Goal: Task Accomplishment & Management: Manage account settings

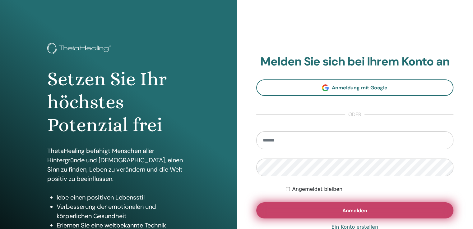
type input "**********"
click at [351, 213] on span "Anmelden" at bounding box center [354, 211] width 25 height 7
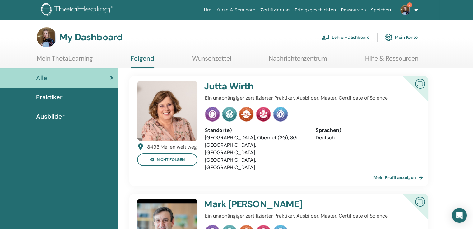
click at [406, 9] on img at bounding box center [405, 10] width 10 height 10
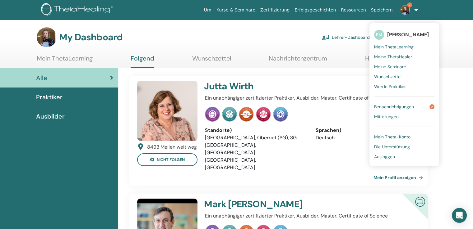
click at [406, 105] on span "Benachrichtigungen" at bounding box center [394, 107] width 40 height 6
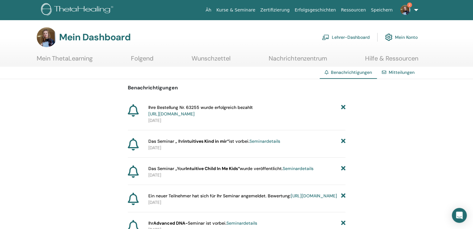
click at [415, 9] on link "2" at bounding box center [407, 10] width 25 height 20
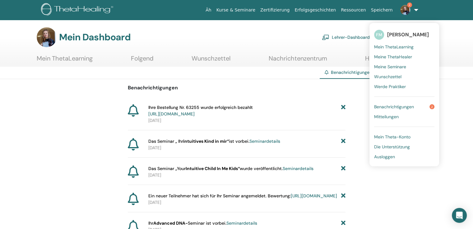
click at [382, 137] on font "Mein Theta-Konto" at bounding box center [392, 137] width 36 height 6
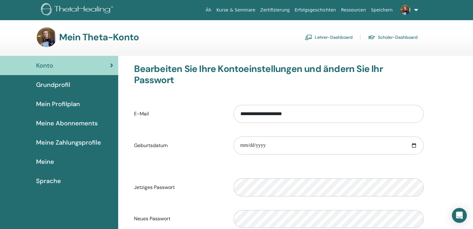
click at [50, 101] on font "Mein Profilplan" at bounding box center [58, 104] width 44 height 8
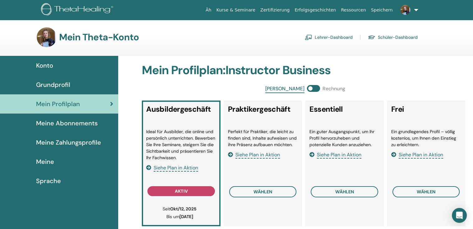
click at [48, 85] on font "Grundprofil" at bounding box center [53, 85] width 34 height 8
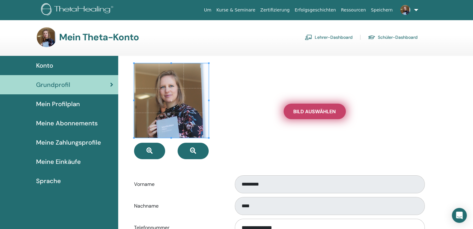
click at [313, 111] on span "Bild auswählen" at bounding box center [314, 111] width 43 height 7
click at [313, 111] on input "Bild auswählen" at bounding box center [314, 111] width 8 height 4
type input "**********"
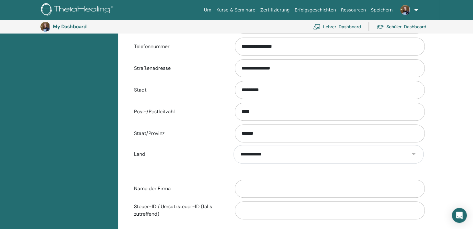
scroll to position [262, 0]
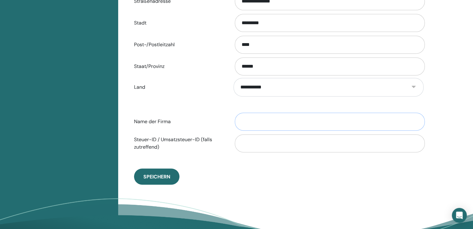
click at [253, 121] on input "Name der Firma" at bounding box center [330, 122] width 190 height 18
type input "**********"
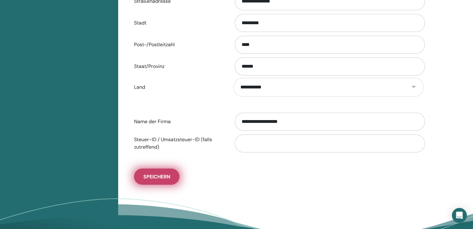
click at [156, 177] on span "Speichern" at bounding box center [156, 177] width 27 height 7
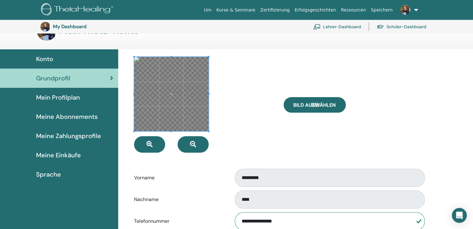
scroll to position [0, 0]
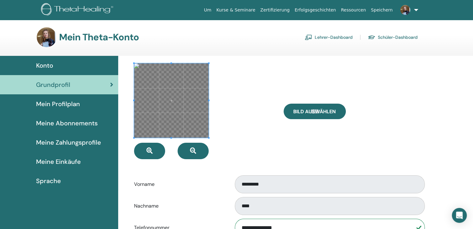
click at [48, 105] on span "Mein Profilplan" at bounding box center [58, 103] width 44 height 9
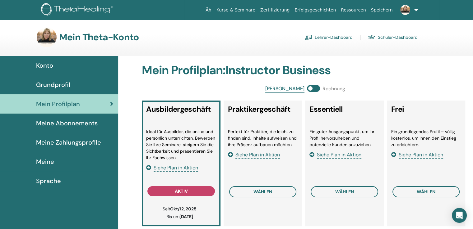
click at [41, 160] on font "Meine" at bounding box center [45, 162] width 18 height 8
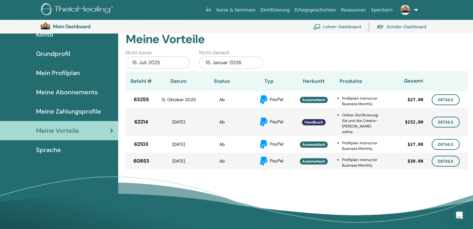
scroll to position [45, 0]
click at [44, 150] on font "Sprache" at bounding box center [48, 150] width 25 height 8
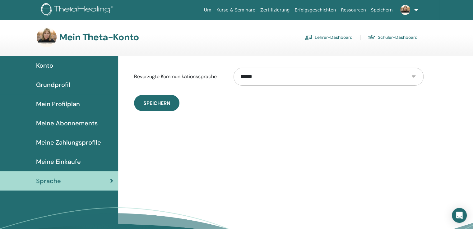
click at [44, 67] on span "Konto" at bounding box center [44, 65] width 17 height 9
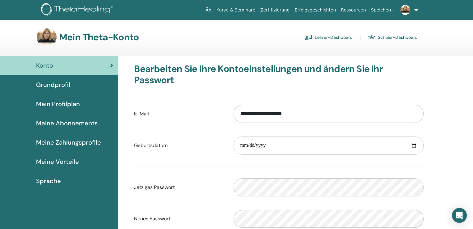
click at [56, 85] on font "Grundprofil" at bounding box center [53, 85] width 34 height 8
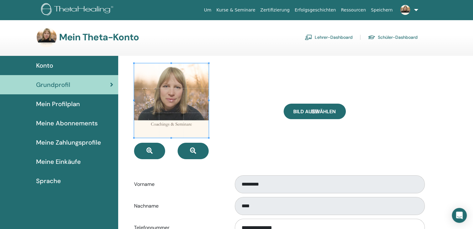
click at [62, 102] on span "Mein Profilplan" at bounding box center [58, 103] width 44 height 9
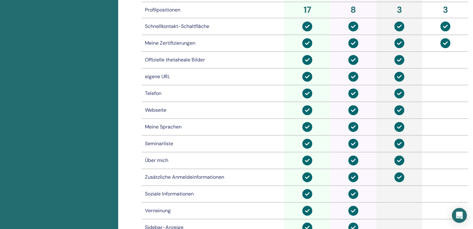
scroll to position [73, 0]
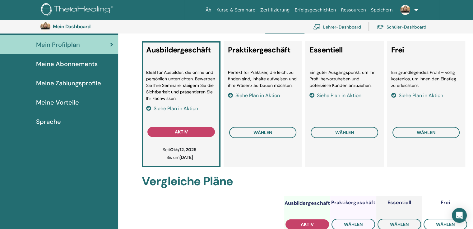
click at [61, 66] on font "Meine Abonnements" at bounding box center [67, 64] width 62 height 8
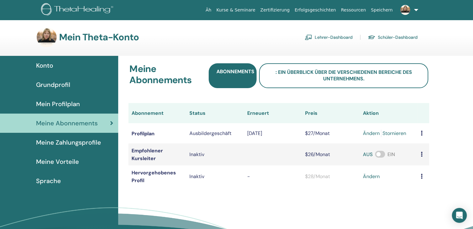
click at [66, 141] on font "Meine Zahlungsprofile" at bounding box center [68, 143] width 65 height 8
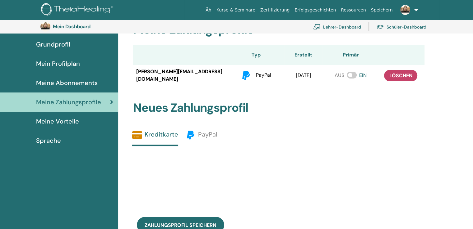
scroll to position [45, 0]
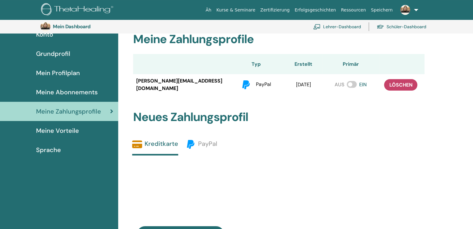
click at [57, 134] on font "Meine Vorteile" at bounding box center [57, 131] width 43 height 8
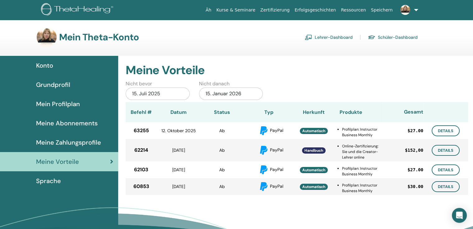
click at [51, 181] on font "Sprache" at bounding box center [48, 181] width 25 height 8
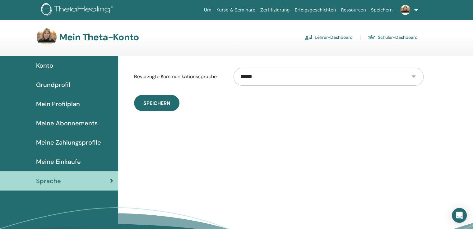
click at [409, 10] on img at bounding box center [405, 10] width 10 height 10
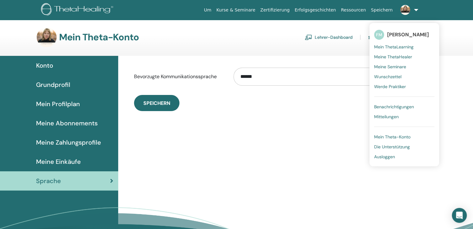
click at [386, 136] on span "Mein Theta-Konto" at bounding box center [392, 137] width 36 height 6
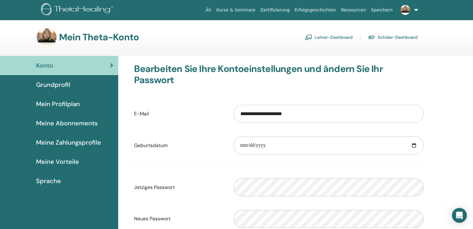
click at [68, 85] on font "Grundprofil" at bounding box center [53, 85] width 34 height 8
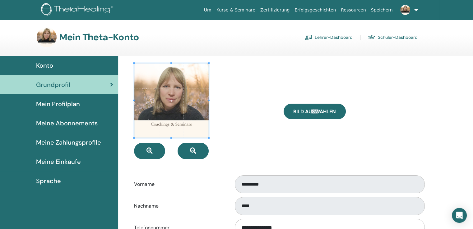
click at [326, 36] on link "Lehrer-Dashboard" at bounding box center [329, 37] width 48 height 10
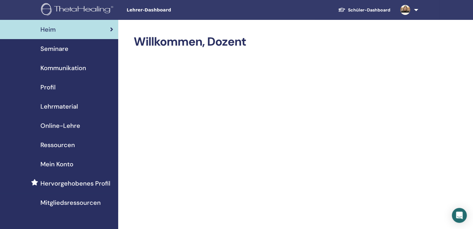
click at [63, 201] on font "Mitgliedsressourcen" at bounding box center [70, 203] width 60 height 8
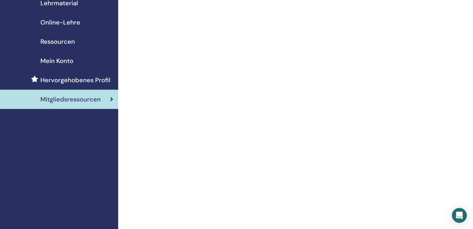
scroll to position [31, 0]
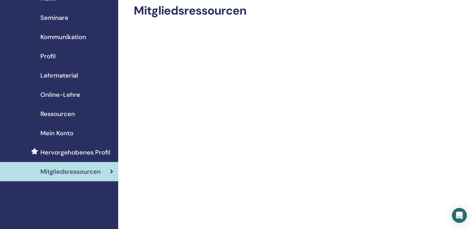
click at [57, 150] on font "Hervorgehobenes Profil" at bounding box center [75, 153] width 70 height 8
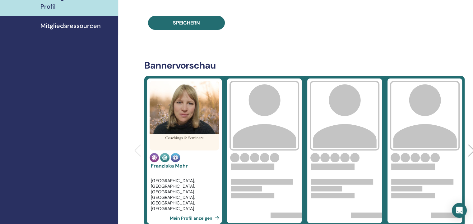
scroll to position [218, 0]
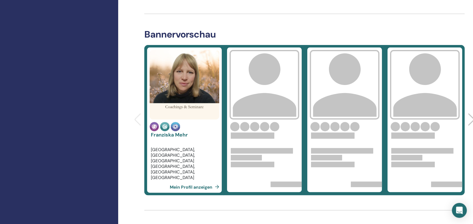
click at [188, 187] on font "Mein Profil anzeigen" at bounding box center [191, 187] width 43 height 6
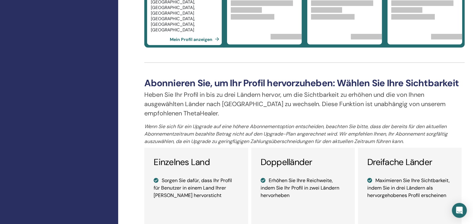
scroll to position [459, 0]
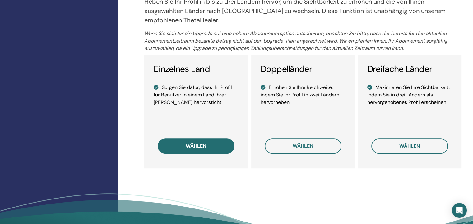
click at [196, 141] on button "wählen" at bounding box center [196, 146] width 77 height 15
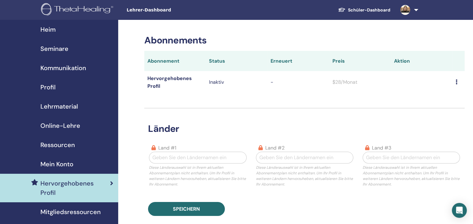
click at [56, 163] on font "Mein Konto" at bounding box center [56, 164] width 33 height 8
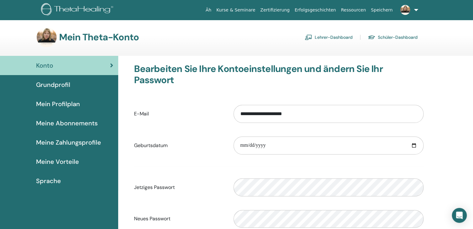
click at [50, 86] on font "Grundprofil" at bounding box center [53, 85] width 34 height 8
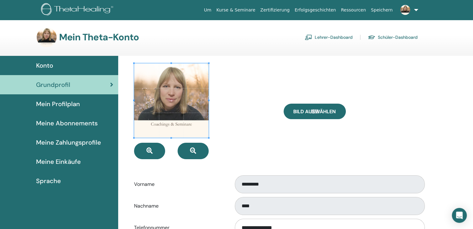
click at [398, 38] on link "Schüler-Dashboard" at bounding box center [393, 37] width 50 height 10
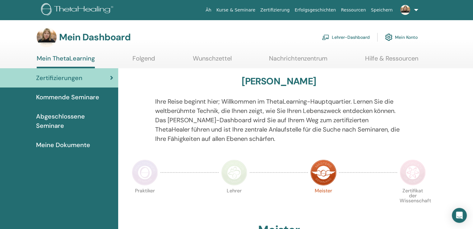
click at [355, 35] on font "Lehrer-Dashboard" at bounding box center [351, 38] width 38 height 6
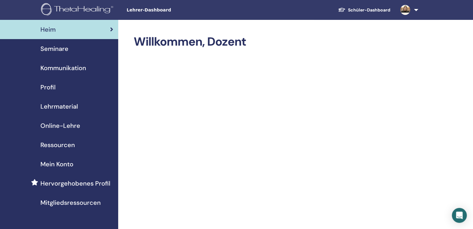
click at [68, 163] on font "Mein Konto" at bounding box center [56, 164] width 33 height 8
click at [64, 68] on span "Kommunikation" at bounding box center [63, 67] width 46 height 9
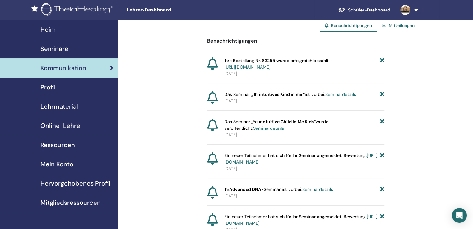
click at [45, 90] on font "Profil" at bounding box center [47, 87] width 15 height 8
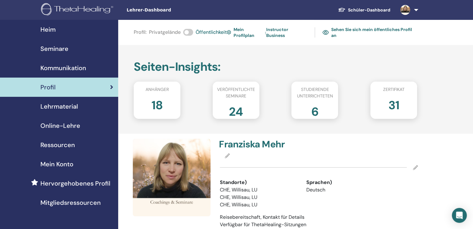
click at [159, 104] on font "18" at bounding box center [156, 106] width 11 height 16
click at [160, 90] on font "Anhänger" at bounding box center [156, 90] width 23 height 6
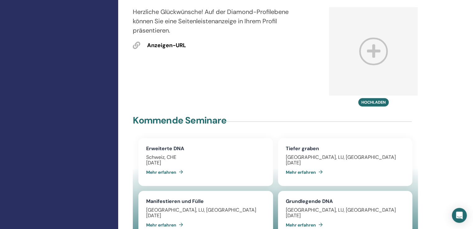
scroll to position [280, 0]
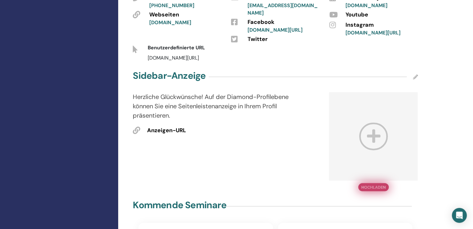
click at [369, 187] on button "Hochladen" at bounding box center [373, 187] width 30 height 8
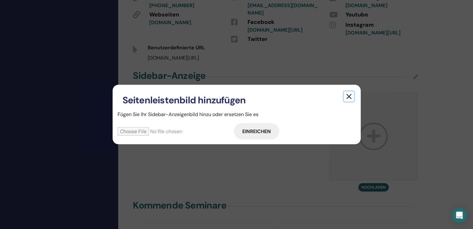
click at [347, 96] on button "button" at bounding box center [349, 97] width 10 height 10
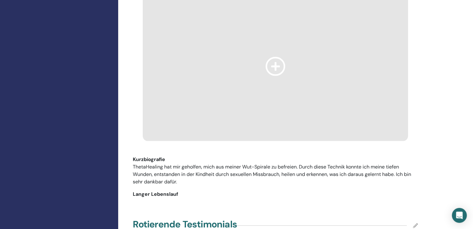
scroll to position [621, 0]
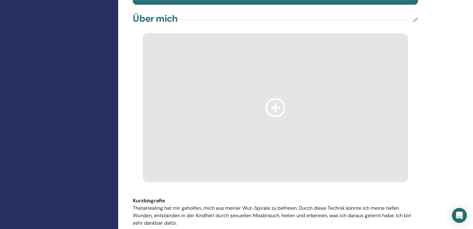
click at [278, 102] on icon at bounding box center [275, 107] width 20 height 19
click at [275, 109] on icon at bounding box center [275, 107] width 20 height 19
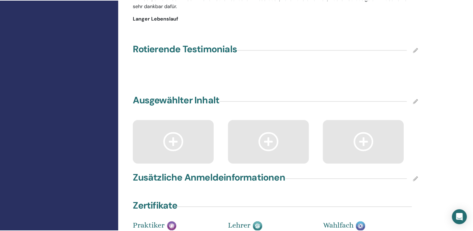
scroll to position [839, 0]
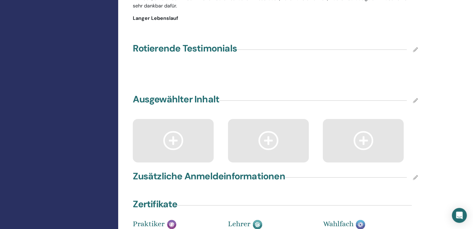
click at [414, 176] on icon at bounding box center [415, 177] width 5 height 5
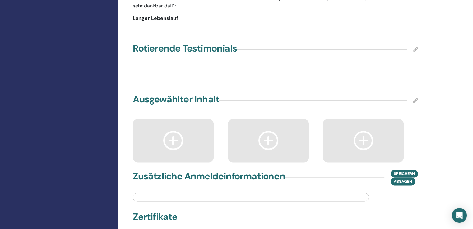
click at [231, 196] on input "text" at bounding box center [251, 197] width 236 height 9
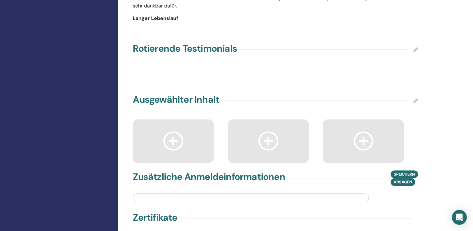
click at [414, 49] on icon at bounding box center [415, 49] width 5 height 5
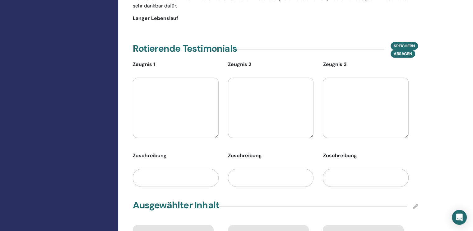
click at [170, 91] on textarea at bounding box center [176, 107] width 86 height 60
paste textarea "**********"
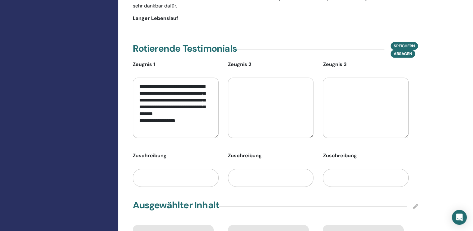
type textarea "**********"
click at [165, 176] on input "text" at bounding box center [176, 177] width 86 height 18
type input "*"
type input "**********"
click at [401, 45] on font "Speichern" at bounding box center [403, 45] width 21 height 5
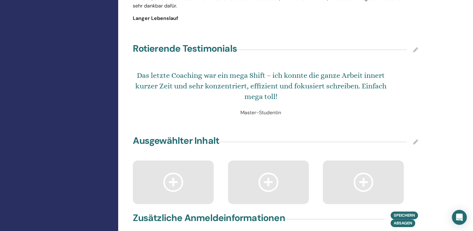
click at [414, 50] on icon at bounding box center [415, 49] width 5 height 5
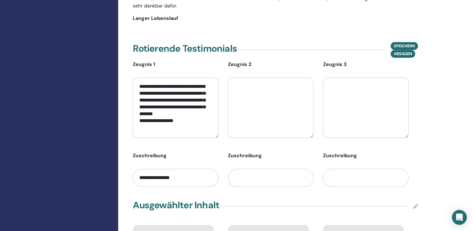
click at [291, 95] on textarea at bounding box center [271, 107] width 86 height 60
paste textarea "**********"
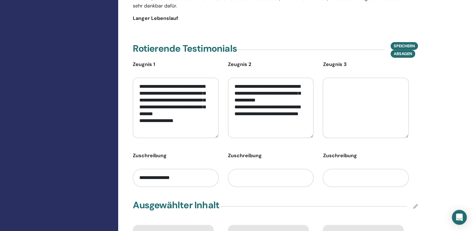
type textarea "**********"
click at [258, 175] on input "text" at bounding box center [271, 177] width 86 height 18
type input "**********"
click at [400, 43] on span "Speichern" at bounding box center [403, 46] width 21 height 7
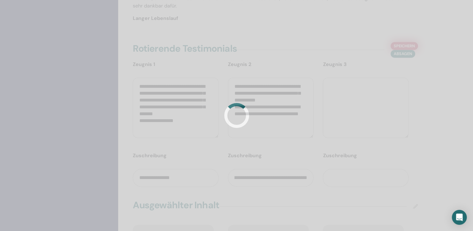
scroll to position [0, 0]
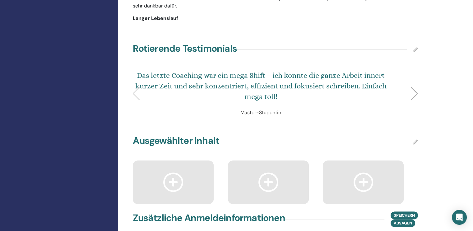
click at [414, 91] on div at bounding box center [414, 94] width 8 height 14
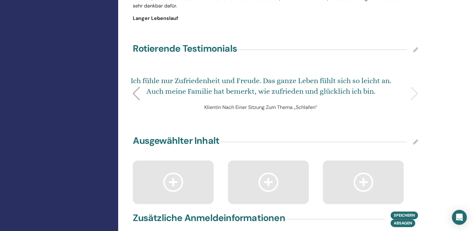
click at [415, 47] on icon at bounding box center [415, 49] width 5 height 5
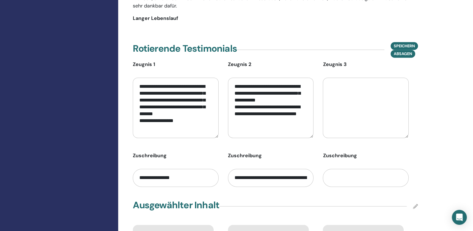
click at [251, 176] on input "**********" at bounding box center [271, 177] width 86 height 18
click at [256, 174] on input "**********" at bounding box center [271, 177] width 86 height 18
type input "**********"
click at [401, 44] on font "Speichern" at bounding box center [403, 45] width 21 height 5
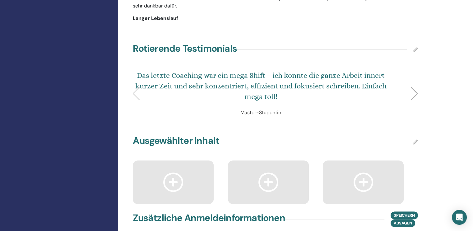
click at [418, 92] on div at bounding box center [414, 94] width 8 height 14
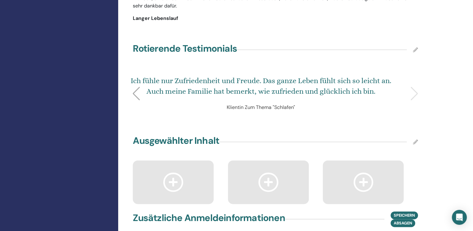
click at [419, 94] on div "Ich fühle nur Zufriedenheit und Freude. Das ganze Leben fühlt sich so leicht an…" at bounding box center [275, 93] width 292 height 47
click at [414, 50] on icon at bounding box center [415, 49] width 5 height 5
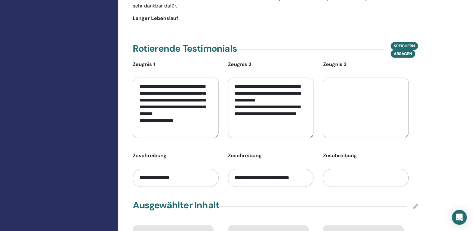
click at [333, 93] on textarea at bounding box center [366, 107] width 86 height 60
paste textarea "**********"
click at [389, 85] on textarea "**********" at bounding box center [366, 107] width 86 height 60
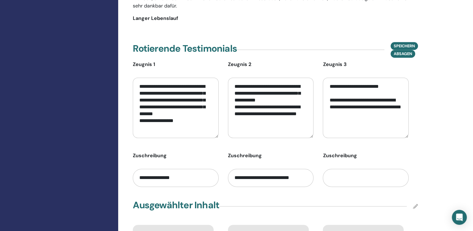
click at [378, 113] on textarea "**********" at bounding box center [366, 107] width 86 height 60
type textarea "**********"
click at [349, 180] on input "text" at bounding box center [366, 177] width 86 height 18
type input "**********"
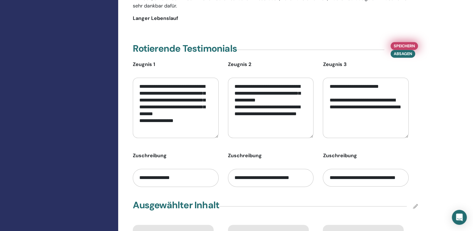
click at [400, 44] on font "Speichern" at bounding box center [403, 45] width 21 height 5
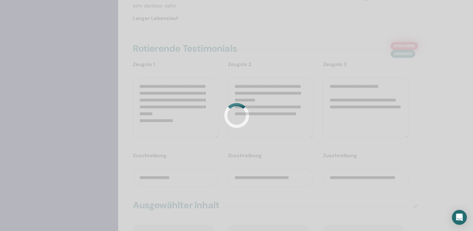
scroll to position [0, 0]
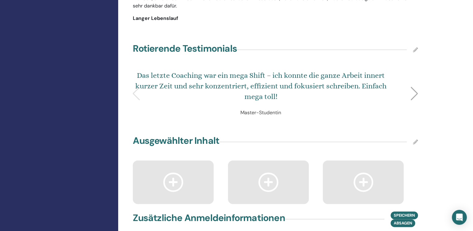
click at [412, 92] on div at bounding box center [414, 94] width 8 height 14
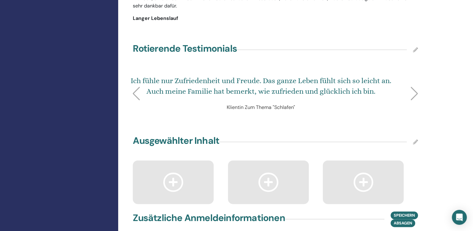
click at [412, 92] on div at bounding box center [414, 94] width 8 height 14
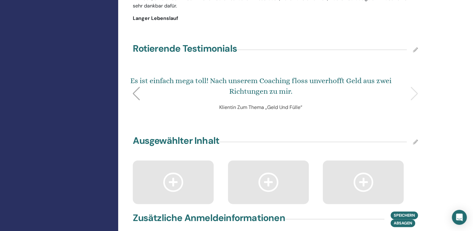
click at [412, 92] on div "Es ist einfach mega toll! Nach unserem Coaching floss unverhofft Geld aus zwei …" at bounding box center [275, 93] width 292 height 47
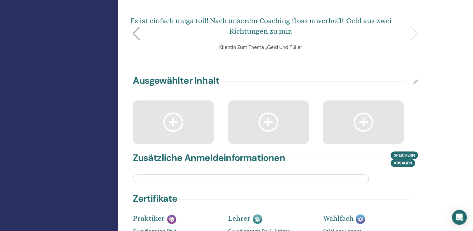
scroll to position [901, 0]
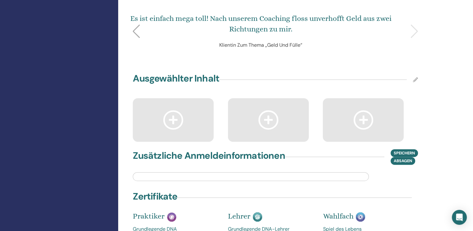
click at [174, 117] on icon at bounding box center [173, 119] width 20 height 19
click at [414, 77] on icon at bounding box center [415, 79] width 5 height 5
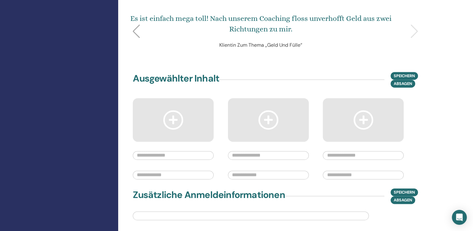
click at [171, 121] on icon at bounding box center [173, 119] width 20 height 19
click at [166, 120] on icon at bounding box center [173, 119] width 20 height 19
click at [173, 119] on icon at bounding box center [173, 119] width 20 height 19
click at [169, 116] on icon at bounding box center [173, 119] width 20 height 19
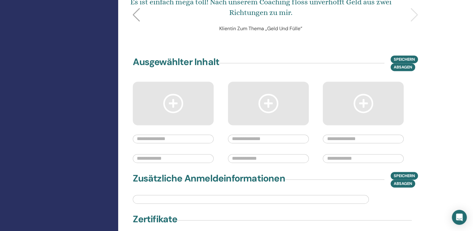
scroll to position [932, 0]
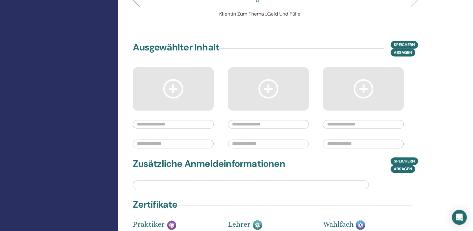
click at [160, 120] on input "text" at bounding box center [173, 124] width 81 height 9
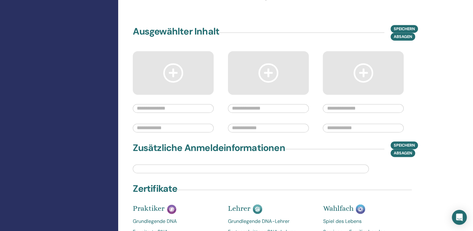
scroll to position [963, 0]
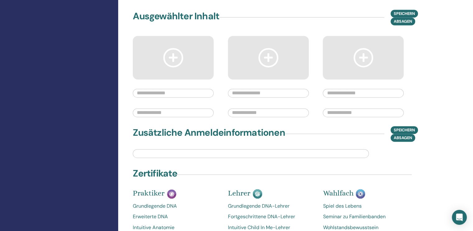
click at [148, 152] on input "text" at bounding box center [251, 153] width 236 height 9
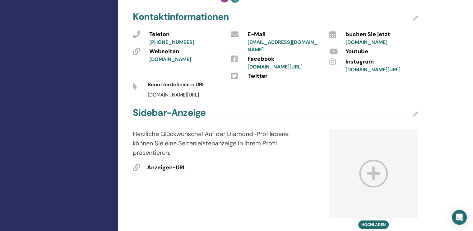
scroll to position [280, 0]
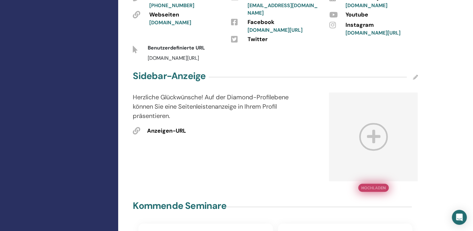
click at [364, 187] on button "Hochladen" at bounding box center [373, 187] width 30 height 8
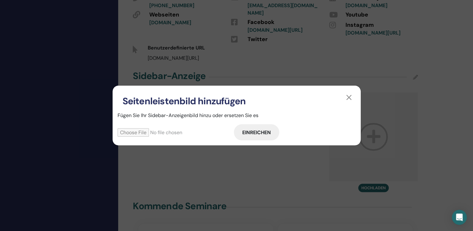
click at [127, 131] on input "file" at bounding box center [175, 132] width 116 height 8
type input "**********"
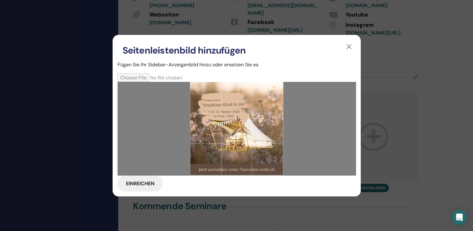
drag, startPoint x: 235, startPoint y: 172, endPoint x: 235, endPoint y: 163, distance: 9.0
click at [235, 163] on div at bounding box center [236, 128] width 93 height 93
click at [149, 182] on font "Einreichen" at bounding box center [140, 183] width 29 height 7
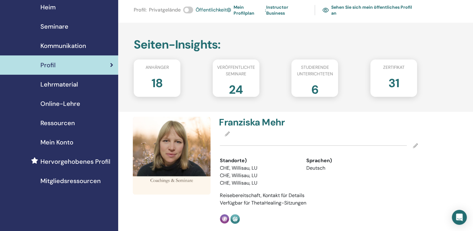
scroll to position [0, 0]
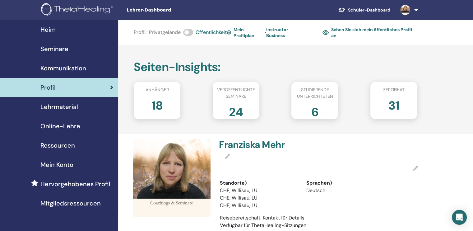
click at [327, 32] on img at bounding box center [325, 33] width 6 height 6
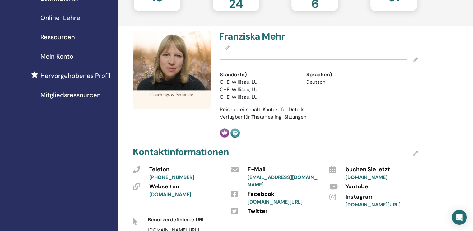
scroll to position [93, 0]
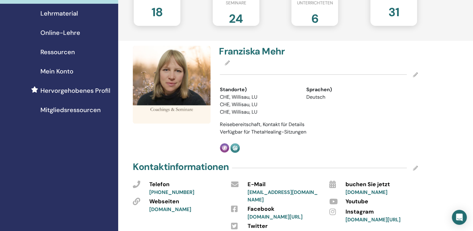
click at [414, 72] on icon at bounding box center [415, 74] width 5 height 5
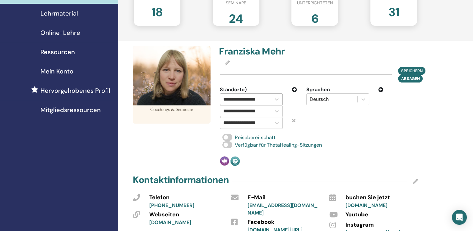
click at [258, 97] on input "**********" at bounding box center [242, 98] width 39 height 7
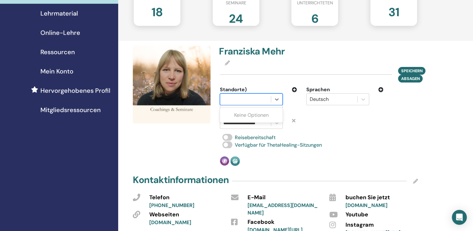
click at [263, 98] on div at bounding box center [245, 99] width 44 height 9
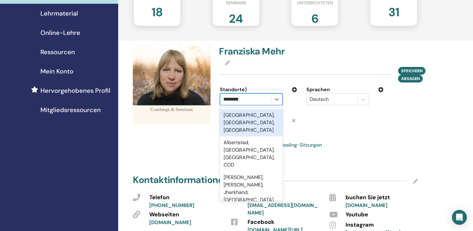
type input "*********"
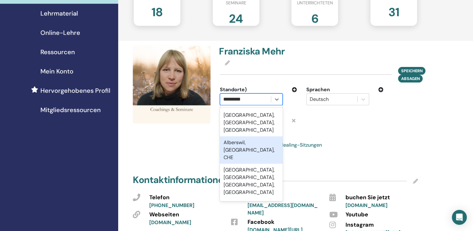
click at [238, 139] on font "Alberswil, [GEOGRAPHIC_DATA], CHE" at bounding box center [248, 149] width 51 height 21
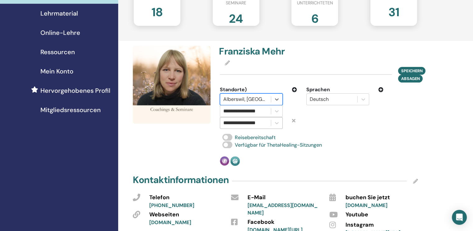
click at [238, 122] on input "**********" at bounding box center [242, 122] width 39 height 7
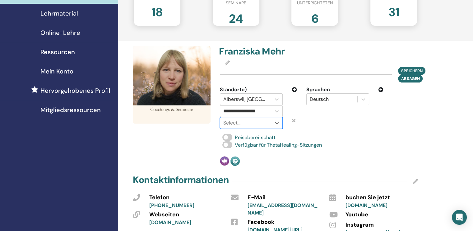
drag, startPoint x: 259, startPoint y: 121, endPoint x: 216, endPoint y: 122, distance: 43.2
click at [216, 122] on div "Select is focused ,type to refine list, press Down to open the menu, Select..." at bounding box center [251, 123] width 72 height 12
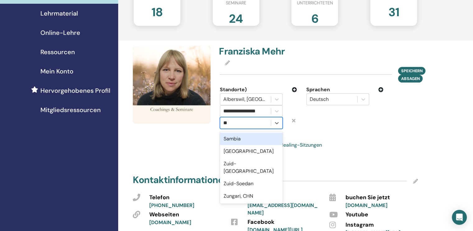
type input "*"
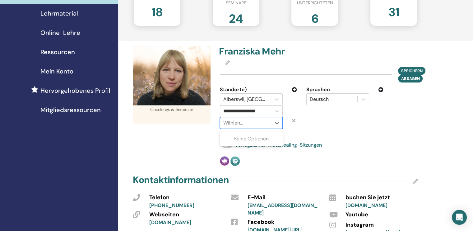
type input "*"
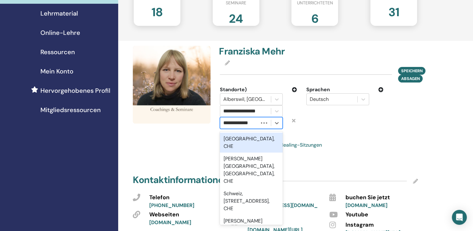
type input "**********"
click at [242, 133] on div "Zürich, CHE" at bounding box center [251, 142] width 63 height 20
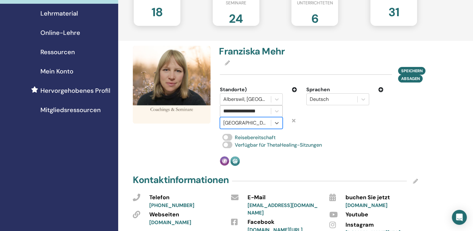
click at [251, 112] on input "**********" at bounding box center [242, 110] width 39 height 7
drag, startPoint x: 265, startPoint y: 109, endPoint x: 214, endPoint y: 111, distance: 50.7
click at [215, 111] on div "Select is focused ,type to refine list, press Down to open the menu, Select..." at bounding box center [251, 111] width 72 height 12
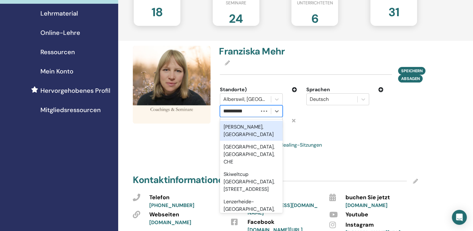
type input "**********"
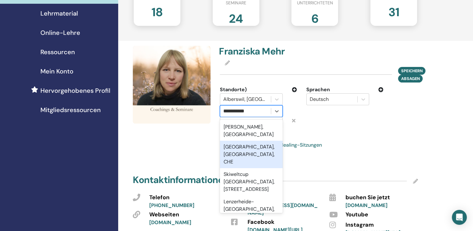
click at [241, 143] on font "Lenzerheide, Graubünden, CHE" at bounding box center [248, 153] width 51 height 21
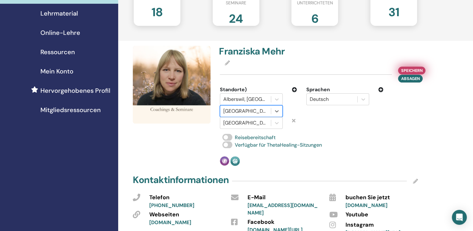
click at [409, 71] on font "Speichern" at bounding box center [411, 70] width 21 height 5
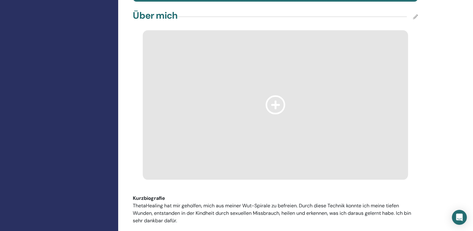
scroll to position [621, 0]
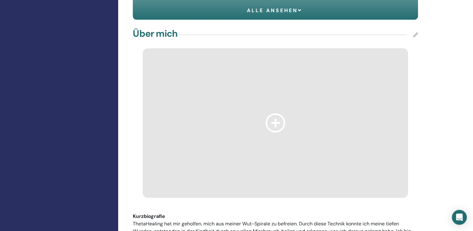
click at [413, 32] on icon at bounding box center [415, 34] width 5 height 5
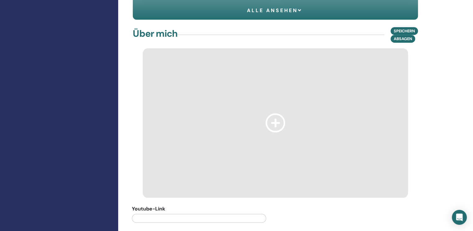
click at [275, 113] on icon at bounding box center [275, 122] width 20 height 19
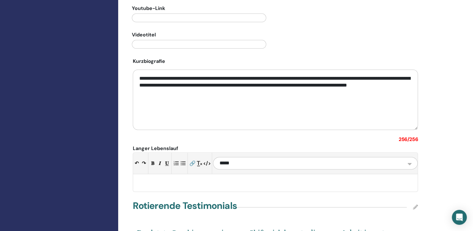
scroll to position [777, 0]
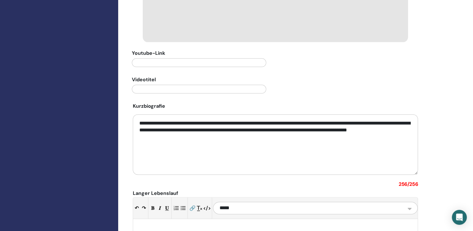
click at [204, 128] on textarea "**********" at bounding box center [275, 144] width 285 height 60
drag, startPoint x: 222, startPoint y: 133, endPoint x: 134, endPoint y: 103, distance: 93.0
click at [134, 114] on textarea "**********" at bounding box center [275, 144] width 285 height 60
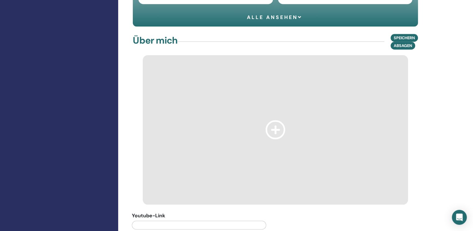
scroll to position [590, 0]
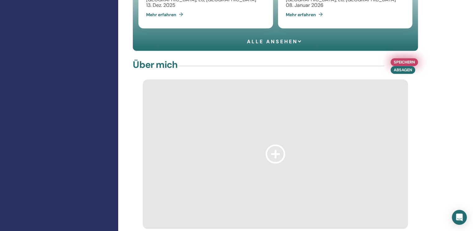
type textarea "**********"
click at [412, 59] on font "Speichern" at bounding box center [403, 61] width 21 height 5
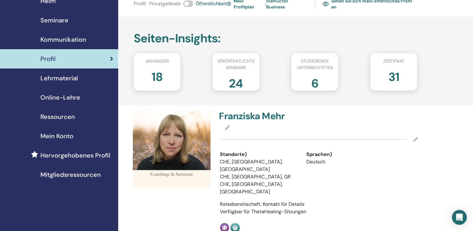
scroll to position [0, 0]
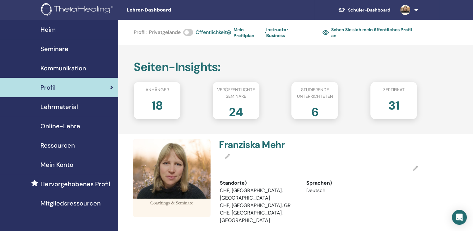
click at [344, 30] on font "Sehen Sie sich mein öffentliches Profil an" at bounding box center [371, 32] width 81 height 11
click at [416, 167] on icon at bounding box center [415, 167] width 5 height 5
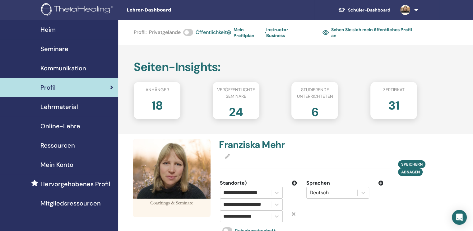
click at [223, 154] on div at bounding box center [319, 156] width 198 height 7
click at [227, 156] on icon at bounding box center [227, 155] width 5 height 5
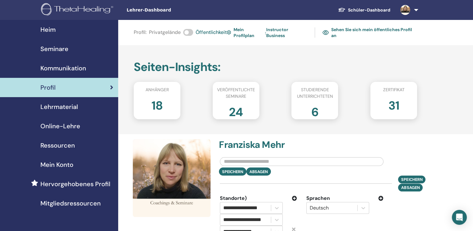
click at [242, 162] on input "text" at bounding box center [301, 161] width 163 height 9
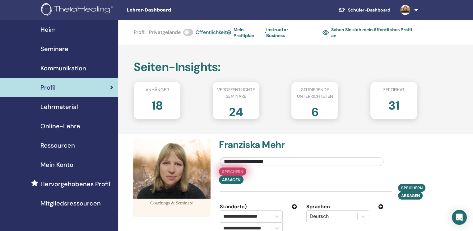
type input "**********"
click at [229, 169] on button "Speichern" at bounding box center [232, 171] width 27 height 8
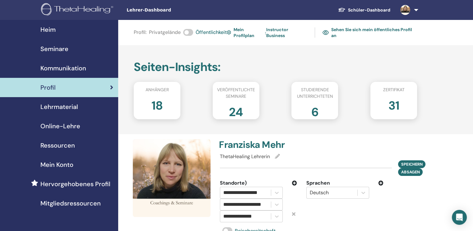
click at [335, 29] on font "Sehen Sie sich mein öffentliches Profil an" at bounding box center [371, 32] width 81 height 11
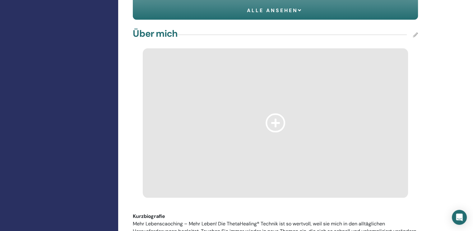
scroll to position [715, 0]
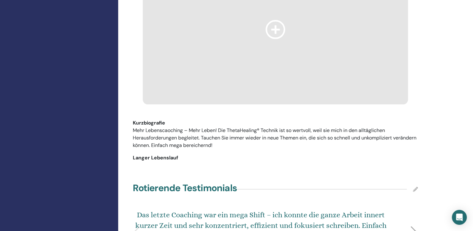
click at [184, 127] on font "Mehr Lebenscaoching – Mehr Leben! Die ThetaHealing® Technik ist so wertvoll, we…" at bounding box center [274, 137] width 283 height 21
click at [242, 128] on p "Mehr Lebenscaoching – Mehr Leben! Die ThetaHealing® Technik ist so wertvoll, we…" at bounding box center [275, 137] width 285 height 22
click at [416, 186] on icon at bounding box center [415, 188] width 5 height 5
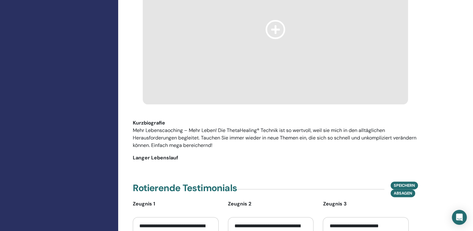
click at [316, 154] on div "Langer Lebenslauf" at bounding box center [275, 164] width 294 height 20
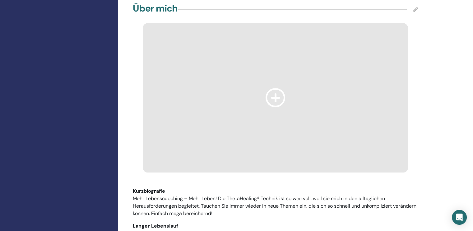
scroll to position [621, 0]
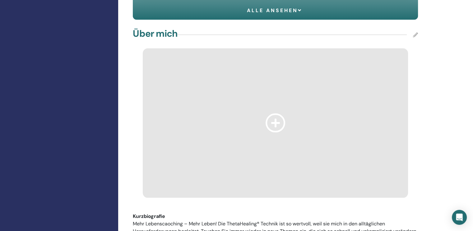
click at [415, 32] on icon at bounding box center [415, 34] width 5 height 5
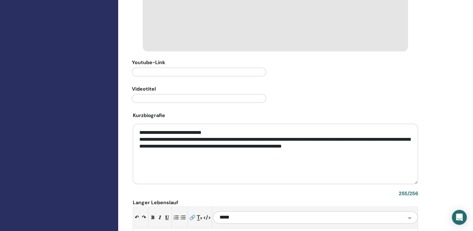
scroll to position [808, 0]
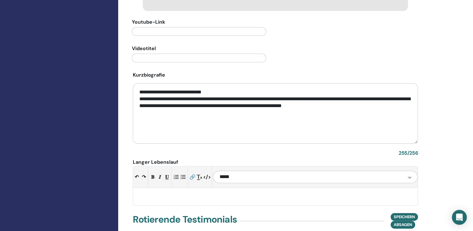
drag, startPoint x: 388, startPoint y: 91, endPoint x: 125, endPoint y: 73, distance: 263.5
click at [125, 73] on div "Profil : Privatgelände Öffentlichkeit Mein Profilplan : Instructor Business Seh…" at bounding box center [295, 17] width 355 height 1610
drag, startPoint x: 164, startPoint y: 177, endPoint x: 161, endPoint y: 181, distance: 5.5
click at [163, 190] on p at bounding box center [274, 193] width 279 height 7
paste div
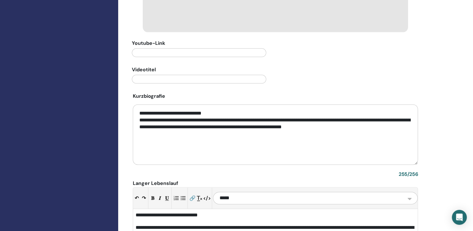
scroll to position [777, 0]
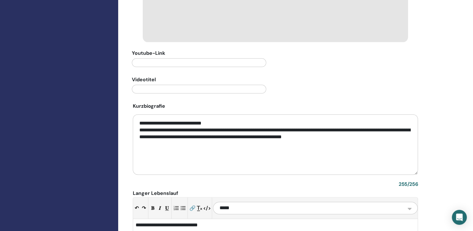
drag, startPoint x: 389, startPoint y: 120, endPoint x: 126, endPoint y: 102, distance: 264.1
click at [126, 102] on div "Profil : Privatgelände Öffentlichkeit Mein Profilplan : Instructor Business Seh…" at bounding box center [295, 58] width 355 height 1630
click at [291, 137] on textarea "**********" at bounding box center [275, 144] width 285 height 60
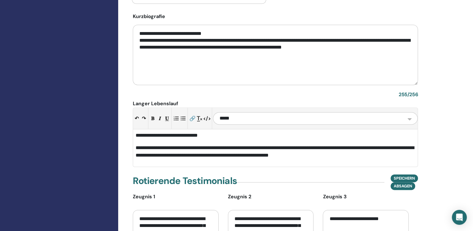
scroll to position [870, 0]
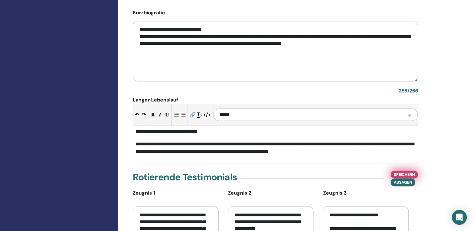
click at [402, 172] on font "Speichern" at bounding box center [403, 174] width 21 height 5
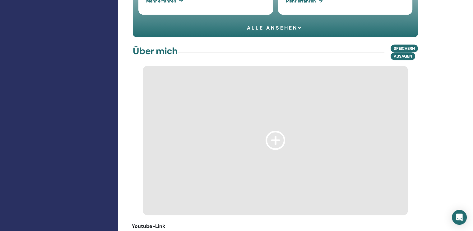
scroll to position [653, 0]
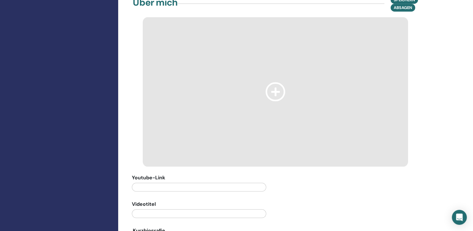
click at [276, 82] on icon at bounding box center [275, 91] width 20 height 19
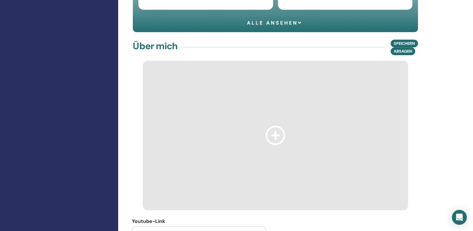
scroll to position [528, 0]
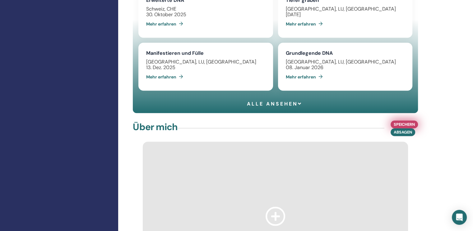
click at [409, 121] on font "Speichern" at bounding box center [403, 123] width 21 height 5
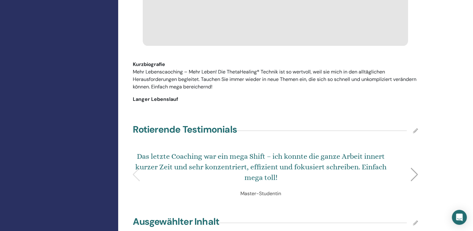
scroll to position [777, 0]
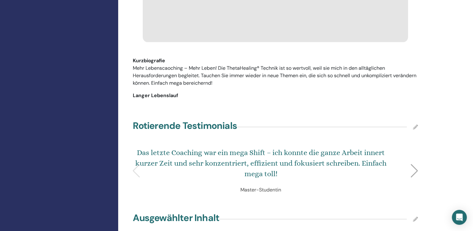
click at [162, 66] on font "Mehr Lebenscaoching – Mehr Leben! Die ThetaHealing® Technik ist so wertvoll, we…" at bounding box center [274, 75] width 283 height 21
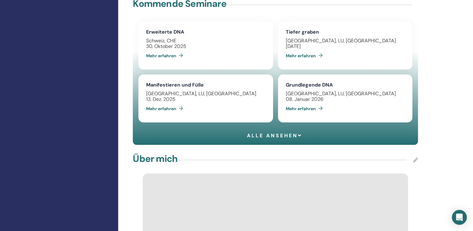
scroll to position [466, 0]
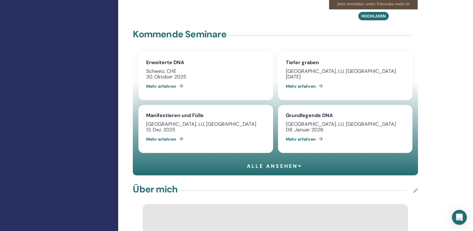
click at [415, 188] on icon at bounding box center [415, 190] width 5 height 5
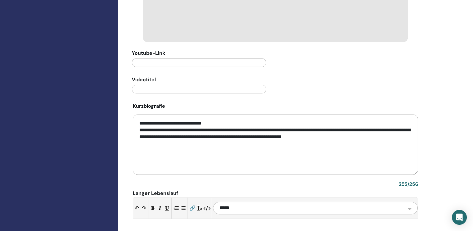
scroll to position [839, 0]
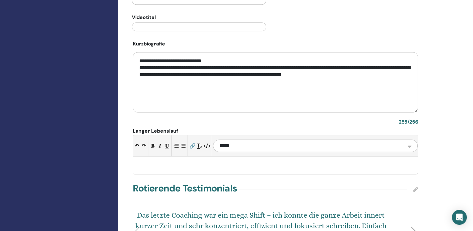
click at [160, 159] on p at bounding box center [274, 162] width 279 height 7
drag, startPoint x: 390, startPoint y: 58, endPoint x: 128, endPoint y: 34, distance: 263.1
click at [128, 48] on div "**********" at bounding box center [275, 88] width 294 height 80
click at [180, 159] on p at bounding box center [274, 162] width 279 height 7
paste div
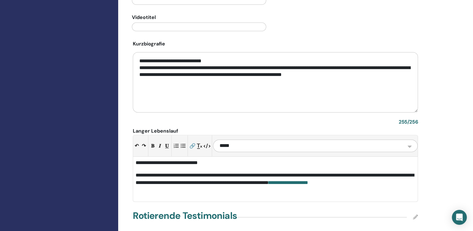
click at [154, 176] on p "**********" at bounding box center [274, 182] width 279 height 22
click at [268, 180] on link "**********" at bounding box center [287, 182] width 39 height 5
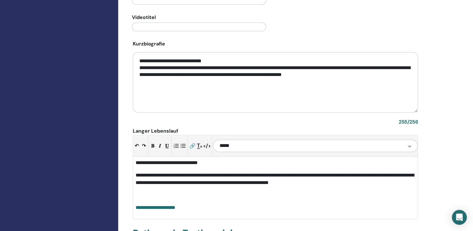
click at [215, 191] on p at bounding box center [274, 194] width 279 height 7
click at [193, 197] on div "**********" at bounding box center [275, 187] width 284 height 62
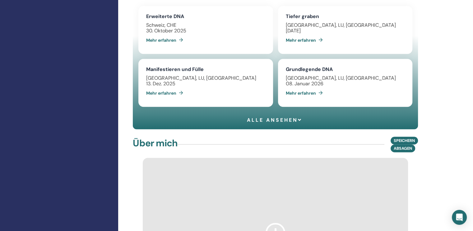
scroll to position [510, 0]
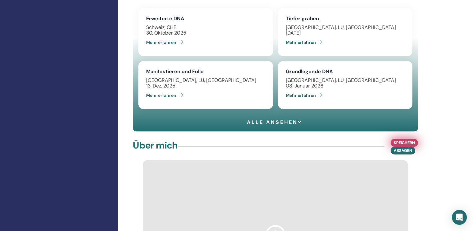
click at [401, 140] on font "Speichern" at bounding box center [403, 142] width 21 height 5
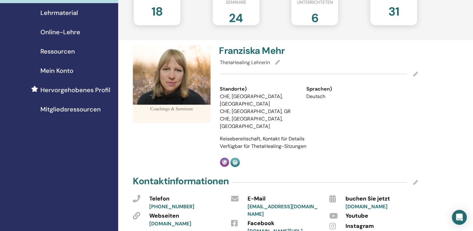
scroll to position [0, 0]
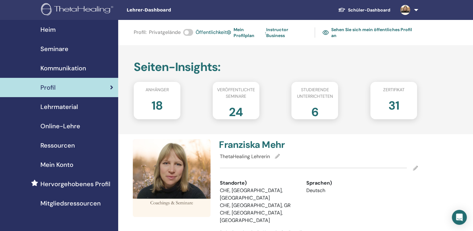
click at [389, 28] on font "Sehen Sie sich mein öffentliches Profil an" at bounding box center [371, 32] width 81 height 11
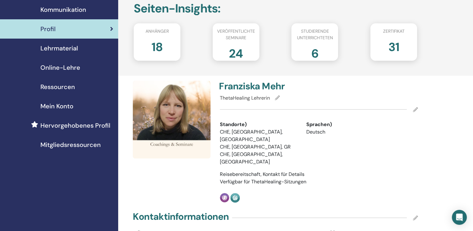
scroll to position [62, 0]
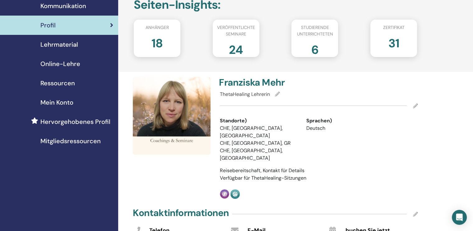
click at [414, 104] on icon at bounding box center [415, 105] width 5 height 5
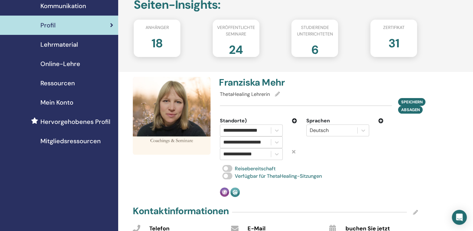
click at [293, 121] on icon at bounding box center [294, 120] width 5 height 5
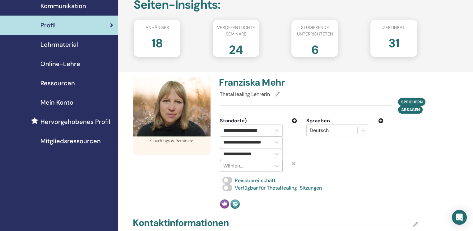
click at [241, 165] on div at bounding box center [245, 165] width 44 height 9
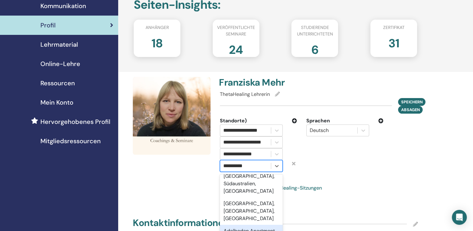
scroll to position [0, 0]
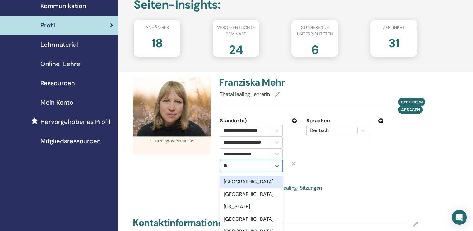
type input "*"
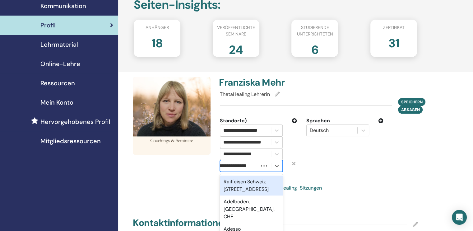
type input "**********"
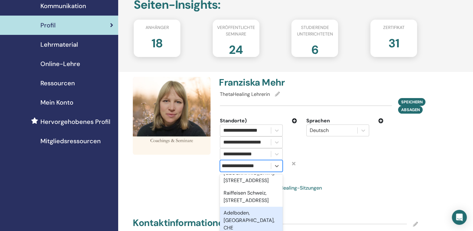
scroll to position [53, 0]
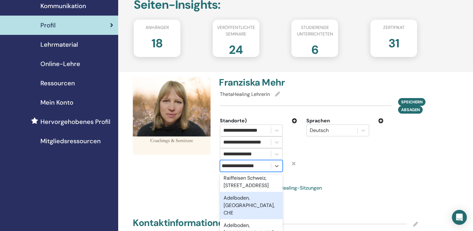
click at [243, 207] on font "Adelboden, [GEOGRAPHIC_DATA], CHE" at bounding box center [248, 204] width 51 height 21
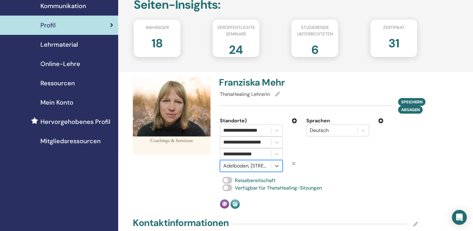
scroll to position [0, 0]
click at [295, 119] on icon at bounding box center [294, 120] width 5 height 5
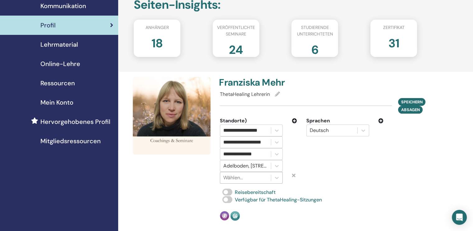
click at [237, 178] on div at bounding box center [245, 177] width 44 height 9
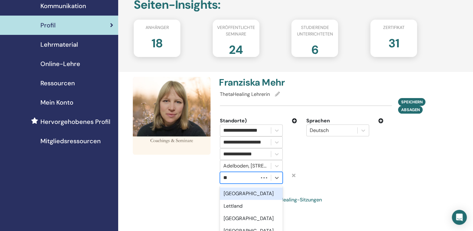
type input "*"
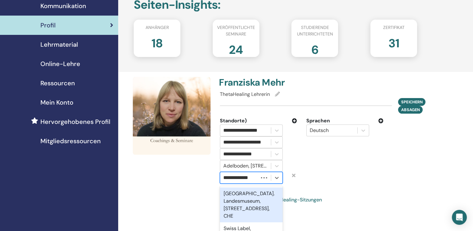
type input "**********"
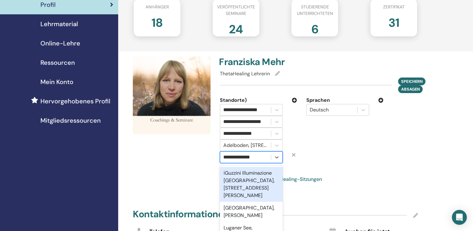
scroll to position [93, 0]
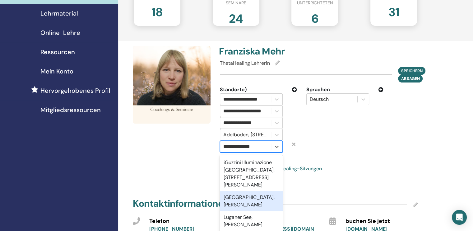
click at [236, 197] on font "[GEOGRAPHIC_DATA], [PERSON_NAME]" at bounding box center [248, 201] width 51 height 14
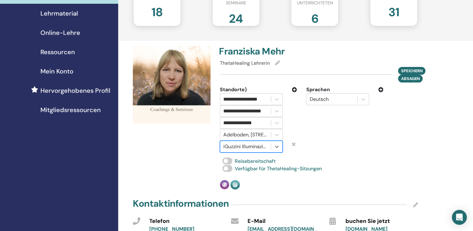
click at [324, 149] on div "Sprachen Deutsch" at bounding box center [344, 119] width 86 height 66
click at [254, 149] on div at bounding box center [245, 146] width 44 height 9
click at [260, 144] on div at bounding box center [245, 146] width 44 height 9
type input "*"
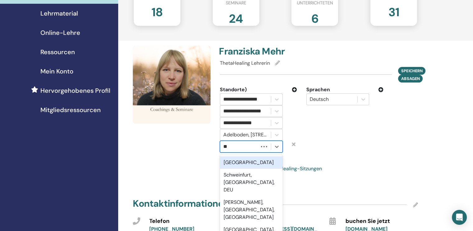
type input "*"
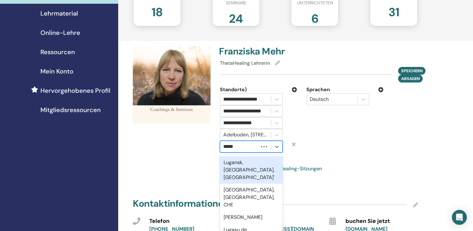
type input "******"
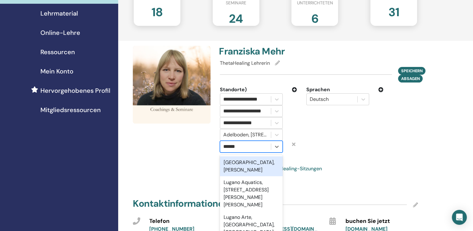
click at [231, 163] on font "[GEOGRAPHIC_DATA], [PERSON_NAME]" at bounding box center [248, 166] width 51 height 14
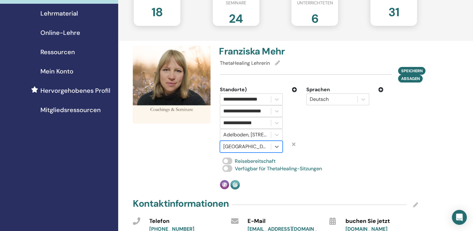
click at [332, 147] on div "Sprachen Deutsch" at bounding box center [344, 119] width 86 height 66
click at [294, 87] on icon at bounding box center [294, 89] width 5 height 5
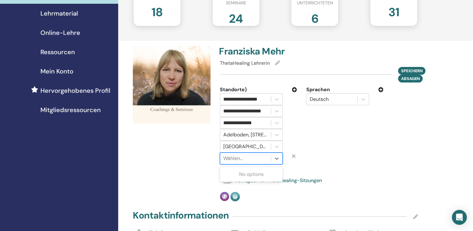
click at [233, 158] on div at bounding box center [245, 158] width 44 height 9
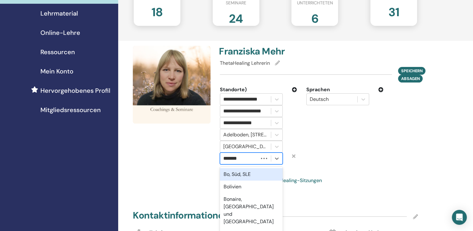
type input "********"
click at [240, 175] on font "Bodenseeregion" at bounding box center [241, 174] width 37 height 7
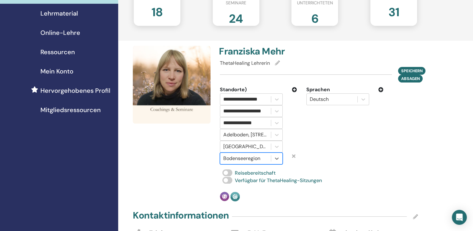
click at [295, 89] on icon at bounding box center [294, 89] width 5 height 5
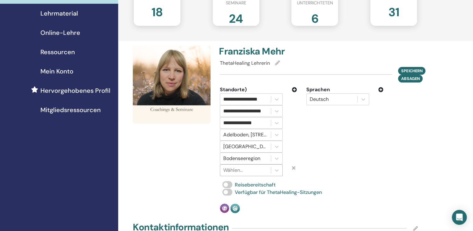
click at [247, 171] on div at bounding box center [245, 170] width 44 height 9
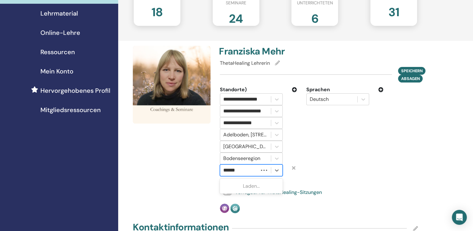
type input "*******"
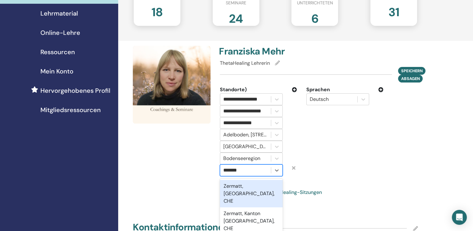
click at [244, 183] on font "Zermatt, [GEOGRAPHIC_DATA], CHE" at bounding box center [248, 192] width 51 height 21
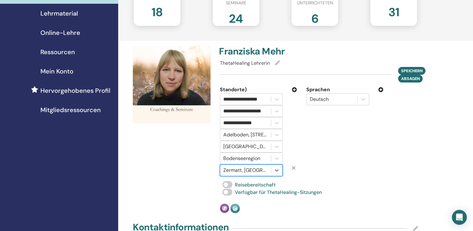
click at [294, 88] on icon at bounding box center [294, 89] width 5 height 5
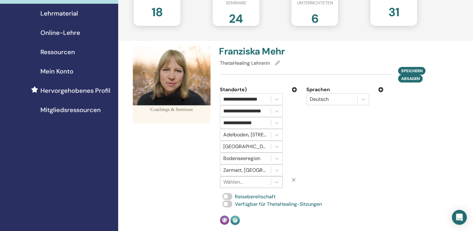
click at [247, 181] on div at bounding box center [245, 181] width 44 height 9
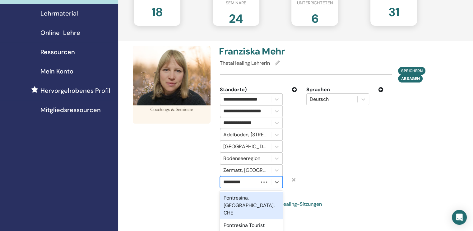
type input "**********"
click at [242, 199] on font "Pontresina, [GEOGRAPHIC_DATA], CHE" at bounding box center [248, 204] width 51 height 21
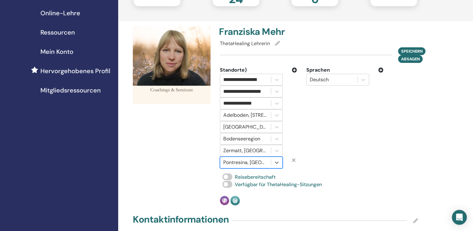
scroll to position [124, 0]
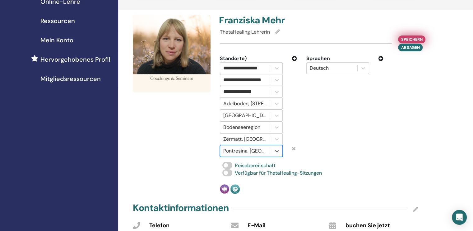
click at [405, 39] on font "Speichern" at bounding box center [411, 39] width 21 height 5
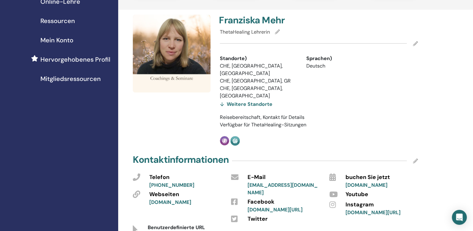
click at [230, 101] on font "Weitere Standorte" at bounding box center [250, 104] width 46 height 7
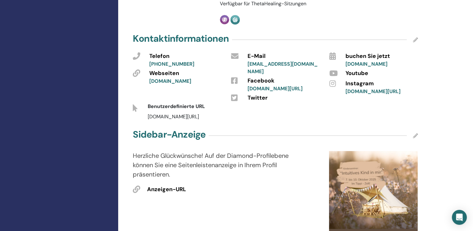
scroll to position [311, 0]
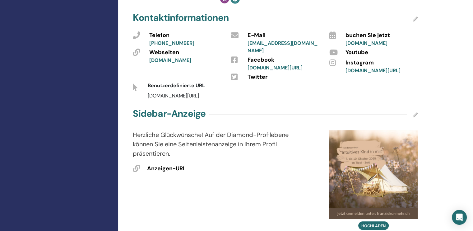
click at [138, 82] on div at bounding box center [135, 87] width 15 height 10
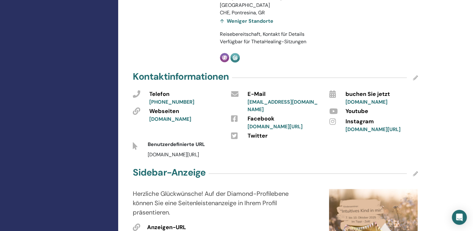
scroll to position [249, 0]
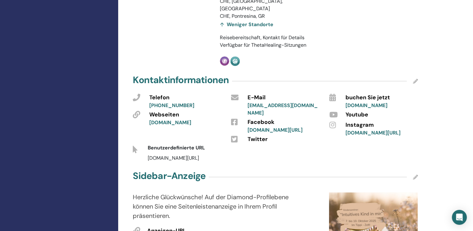
click at [413, 79] on icon at bounding box center [415, 81] width 5 height 5
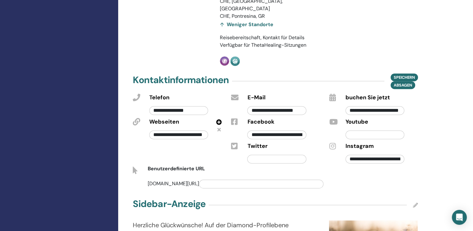
click at [199, 179] on input "text" at bounding box center [261, 183] width 124 height 9
type input "**********"
click at [410, 75] on font "Speichern" at bounding box center [403, 77] width 21 height 5
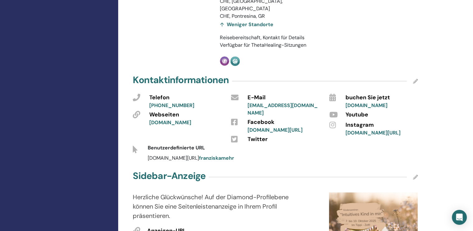
click at [202, 154] on font "franziskamehr" at bounding box center [216, 157] width 35 height 7
